Goal: Information Seeking & Learning: Learn about a topic

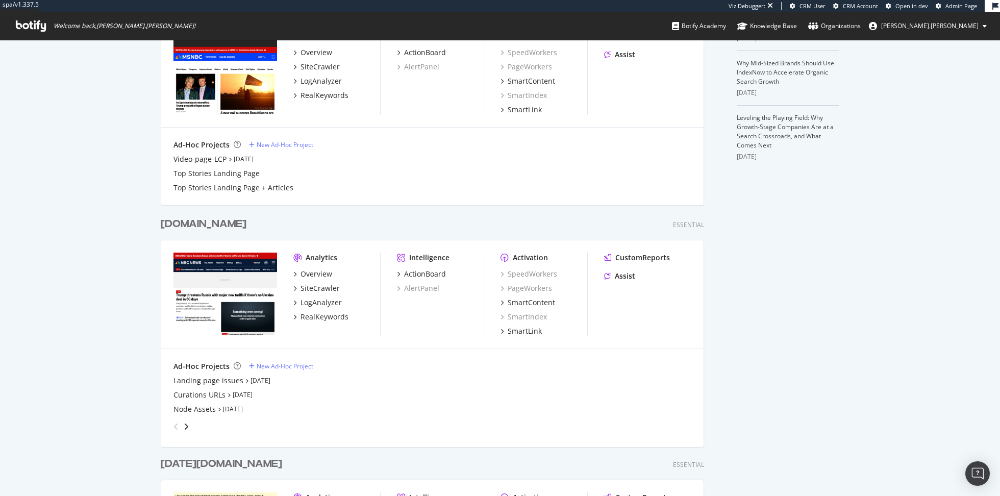
scroll to position [456, 0]
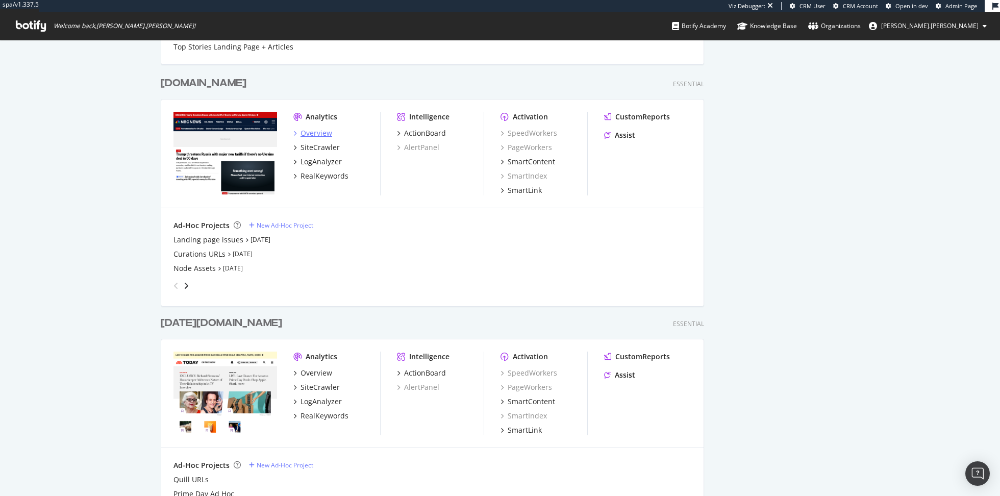
click at [328, 136] on div "Overview" at bounding box center [317, 133] width 32 height 10
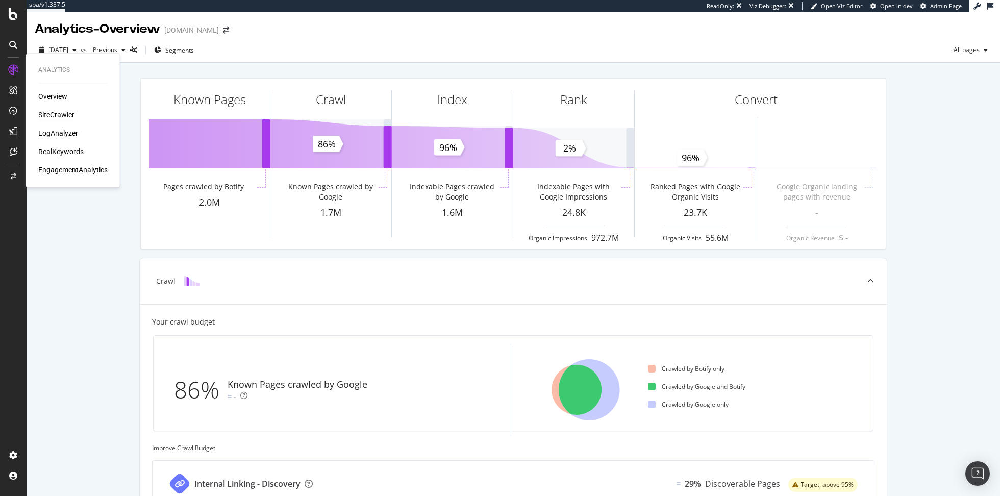
click at [56, 114] on div "SiteCrawler" at bounding box center [56, 115] width 36 height 10
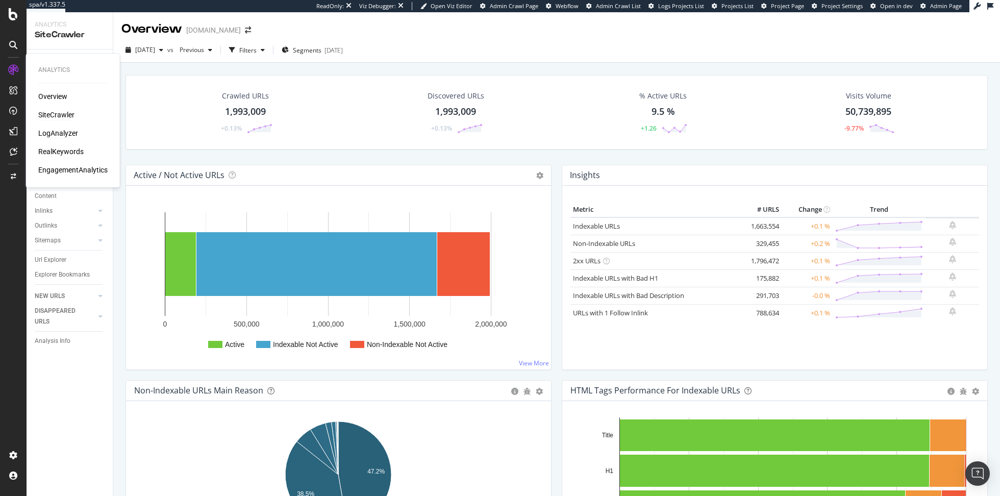
click at [64, 130] on div "LogAnalyzer" at bounding box center [58, 133] width 40 height 10
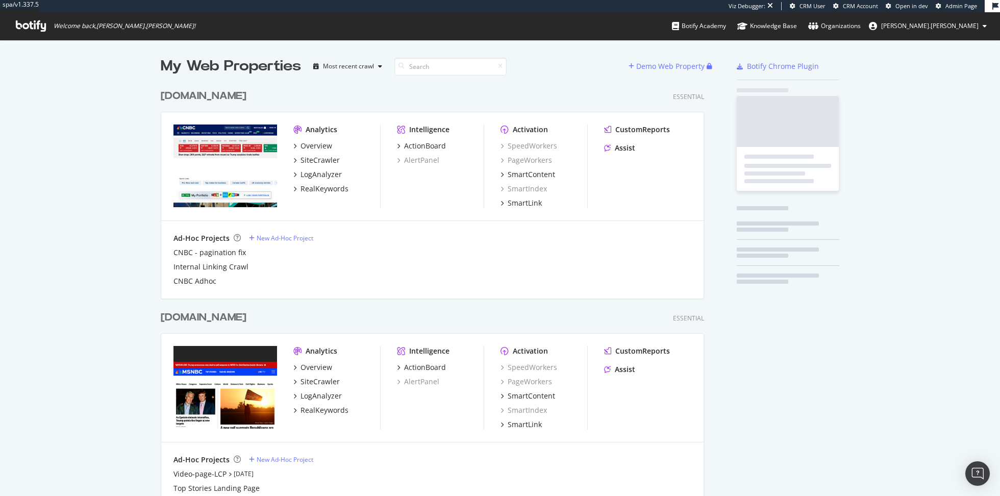
scroll to position [923, 552]
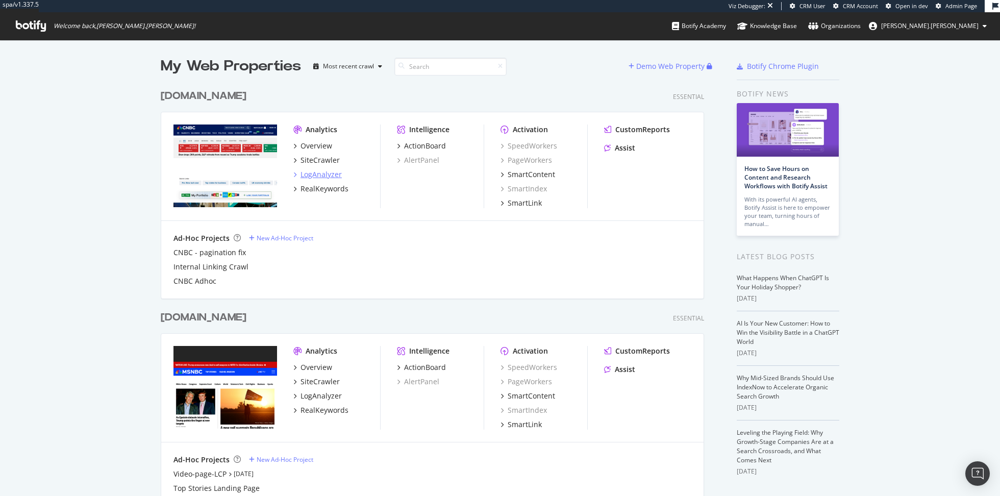
click at [323, 176] on div "LogAnalyzer" at bounding box center [321, 174] width 41 height 10
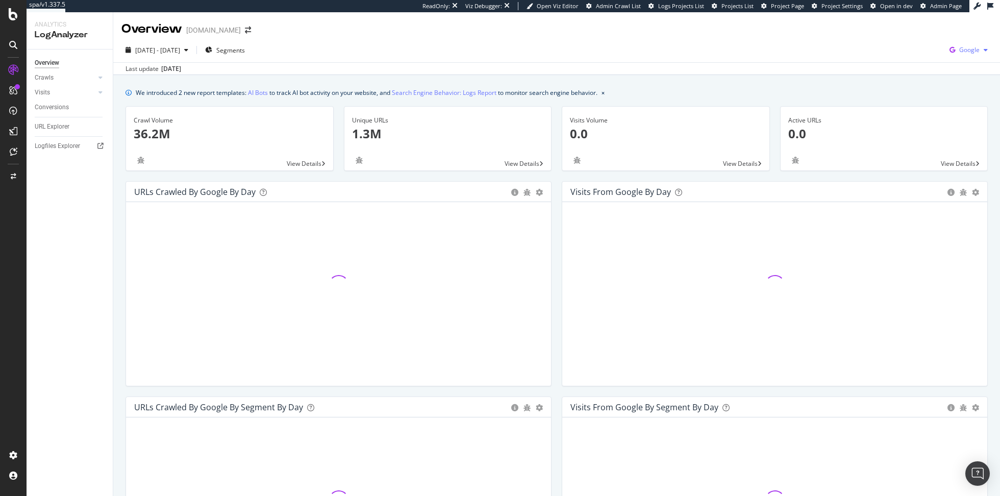
click at [966, 45] on span "Google" at bounding box center [970, 49] width 20 height 9
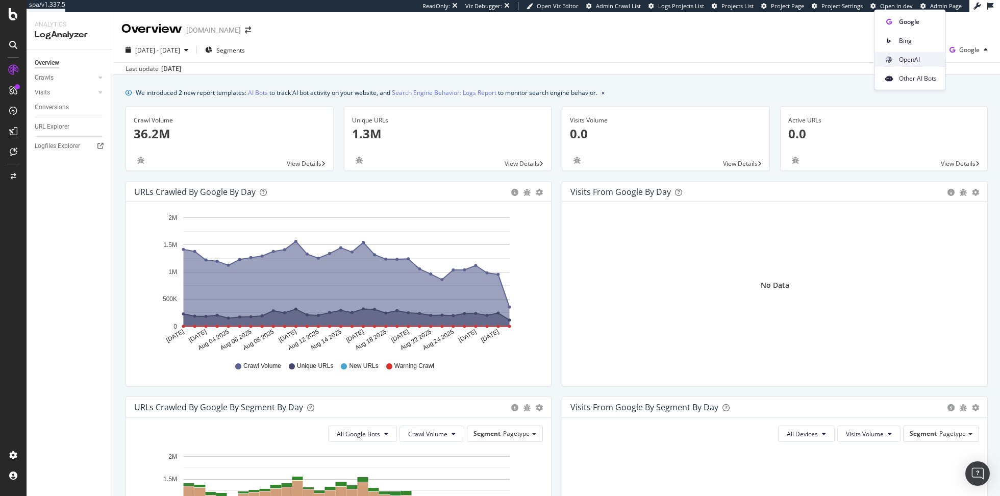
click at [914, 60] on span "OpenAI" at bounding box center [918, 59] width 38 height 9
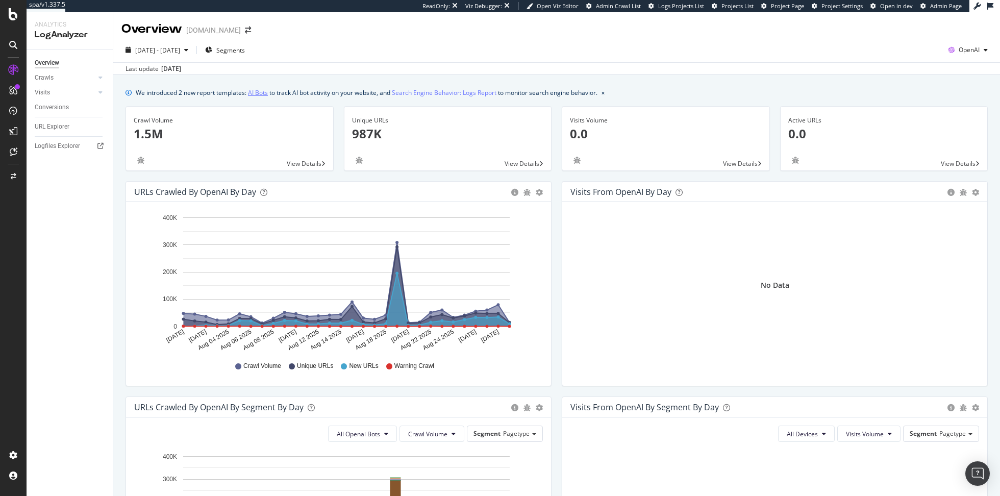
click at [258, 93] on link "AI Bots" at bounding box center [258, 92] width 20 height 11
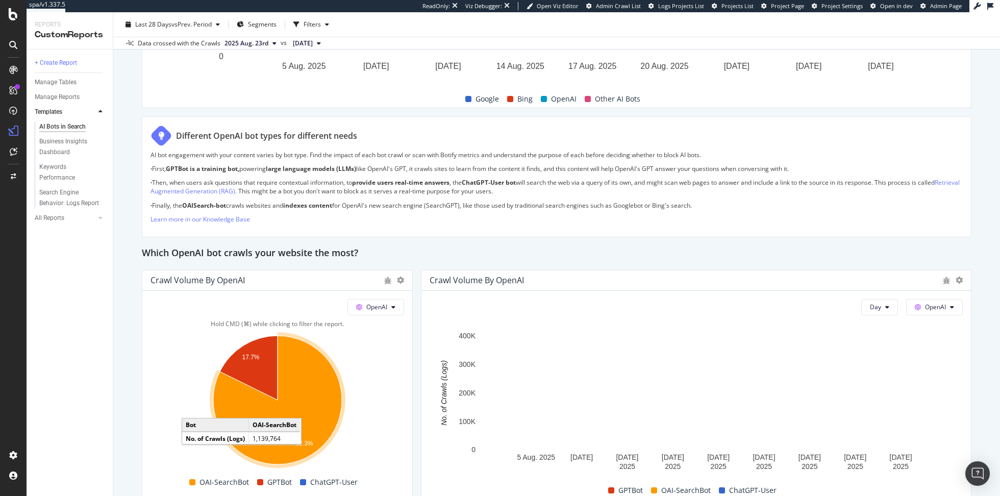
scroll to position [779, 0]
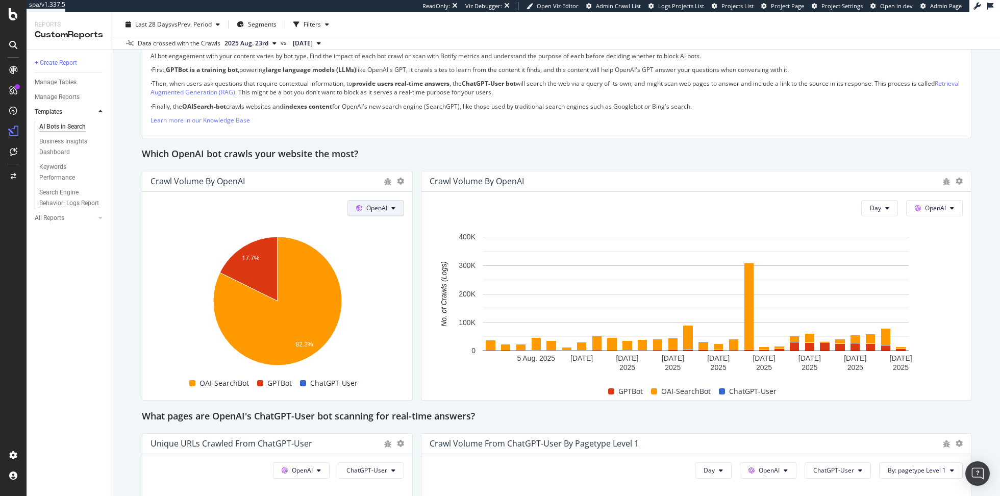
click at [393, 209] on icon at bounding box center [393, 208] width 4 height 6
click at [386, 282] on span "Other AI Bots" at bounding box center [391, 285] width 38 height 9
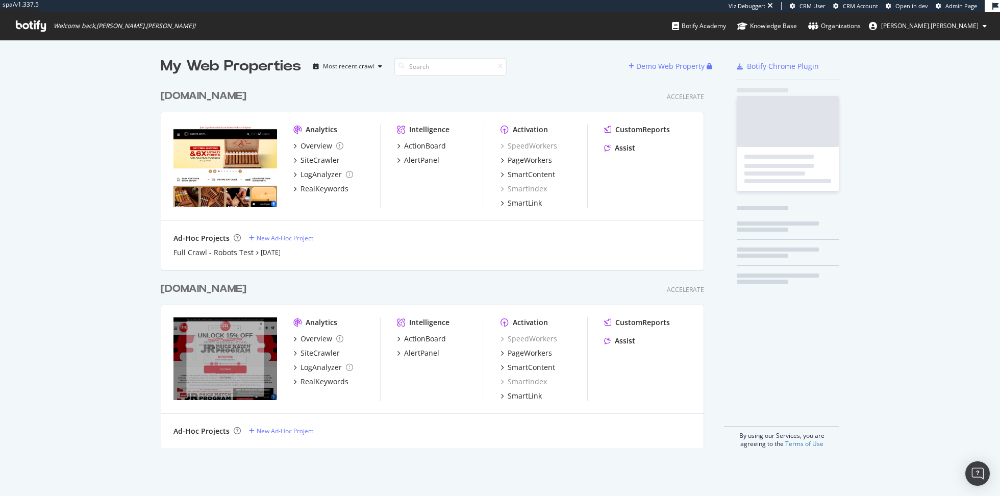
scroll to position [372, 552]
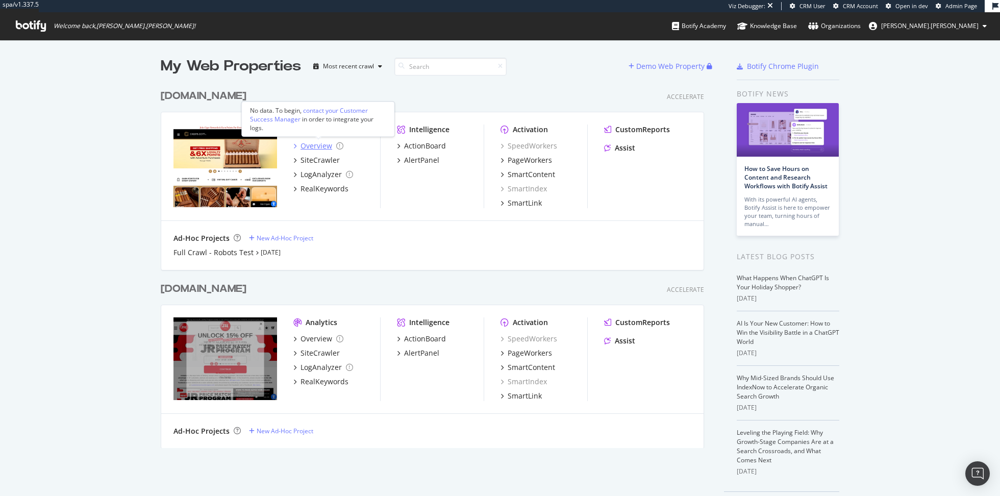
click at [322, 146] on div "Overview" at bounding box center [317, 146] width 32 height 10
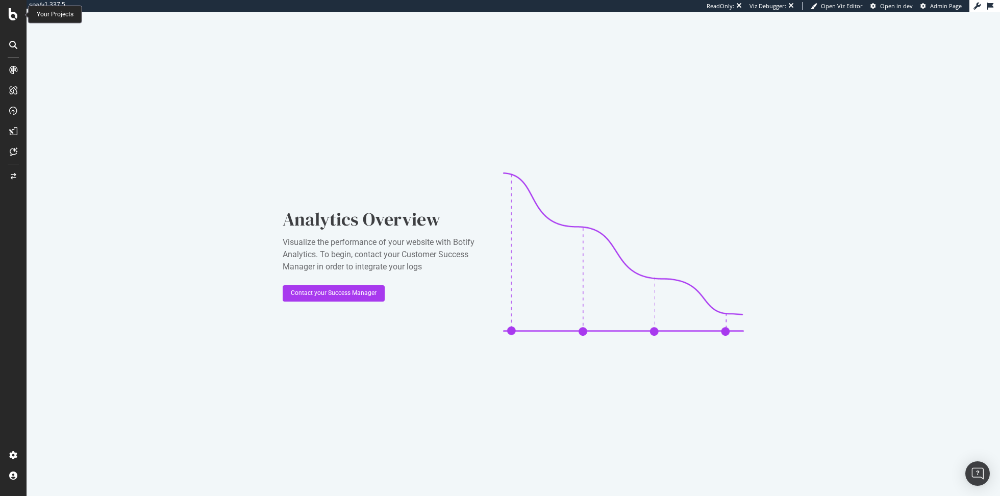
click at [19, 15] on div at bounding box center [13, 14] width 24 height 12
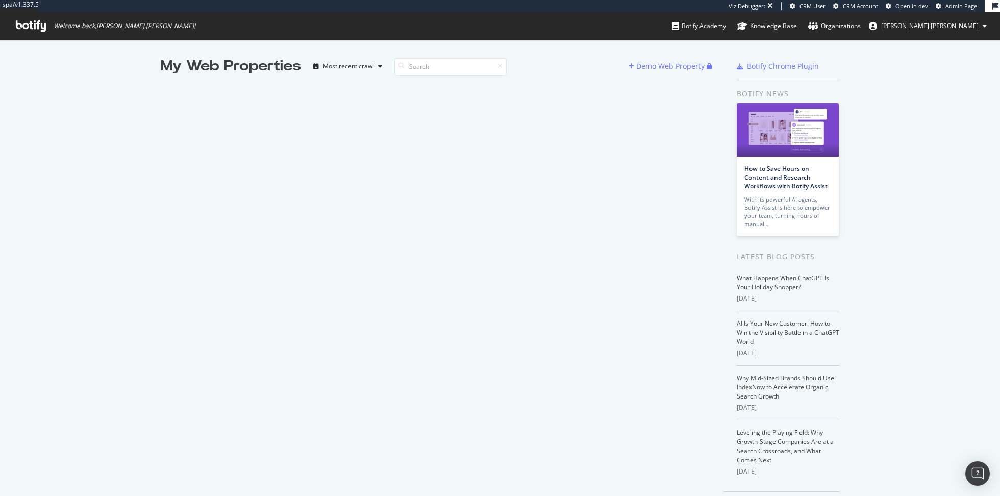
scroll to position [496, 1000]
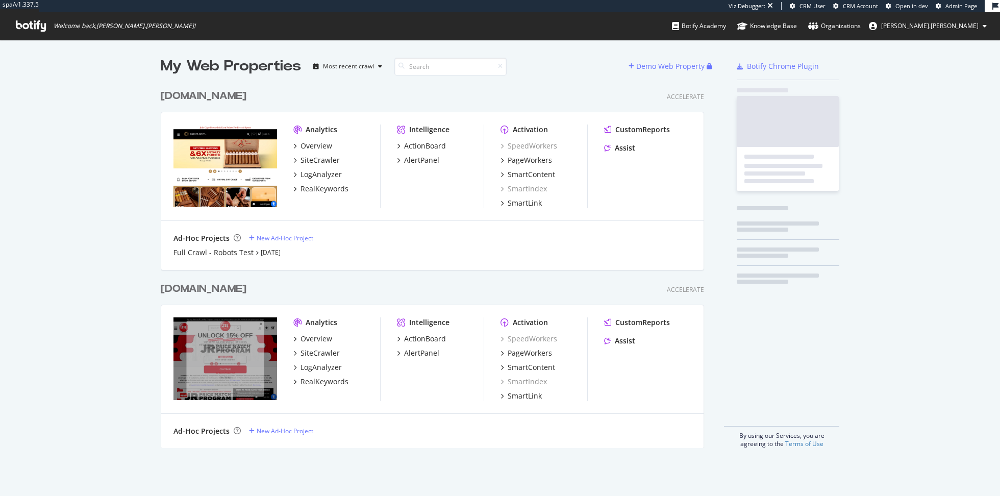
scroll to position [372, 552]
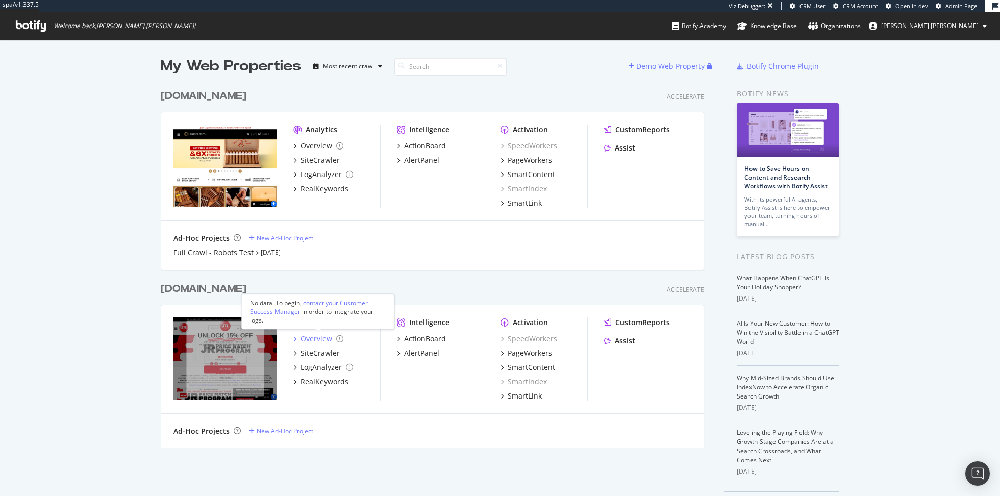
click at [312, 338] on div "Overview" at bounding box center [317, 339] width 32 height 10
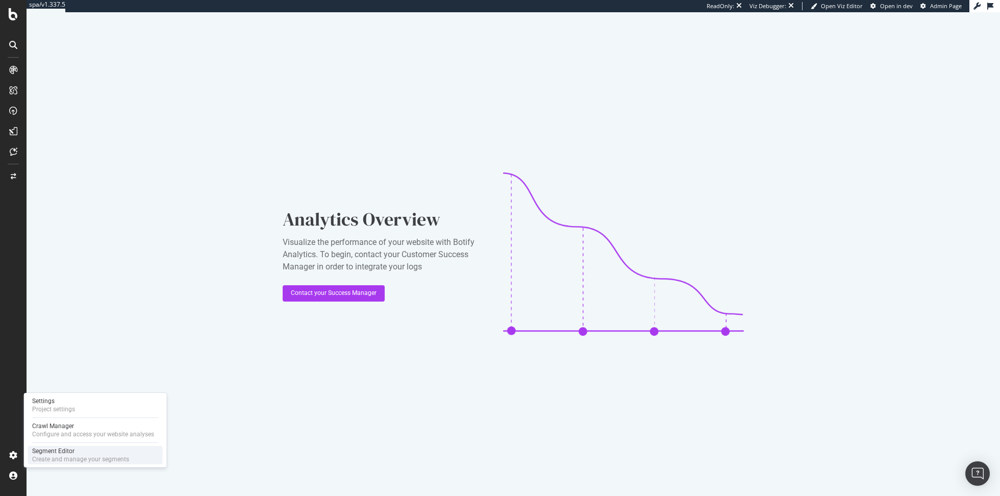
click at [43, 451] on div "Segment Editor" at bounding box center [80, 451] width 97 height 8
